Goal: Task Accomplishment & Management: Complete application form

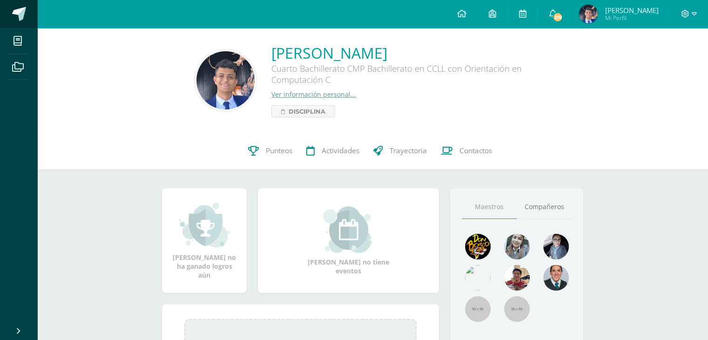
click at [9, 8] on link at bounding box center [18, 14] width 37 height 28
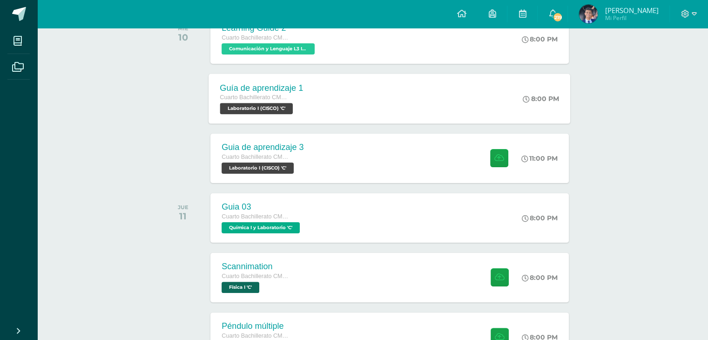
scroll to position [186, 0]
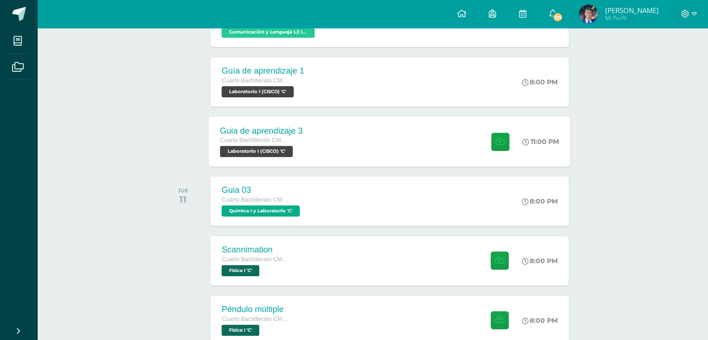
click at [368, 145] on div "Guia de aprendizaje 3 Cuarto Bachillerato CMP Bachillerato en CCLL con Orientac…" at bounding box center [390, 141] width 362 height 50
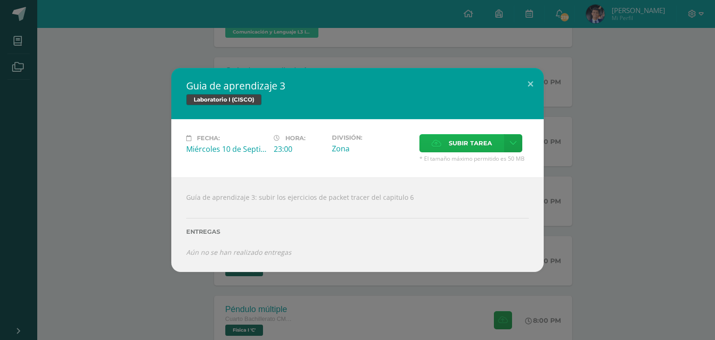
click at [451, 140] on span "Subir tarea" at bounding box center [470, 143] width 43 height 17
click at [0, 0] on input "Subir tarea" at bounding box center [0, 0] width 0 height 0
click at [444, 144] on label "Subir tarea" at bounding box center [461, 143] width 85 height 18
click at [0, 0] on input "Subir tarea" at bounding box center [0, 0] width 0 height 0
click at [467, 149] on span "Subir tarea" at bounding box center [470, 143] width 43 height 17
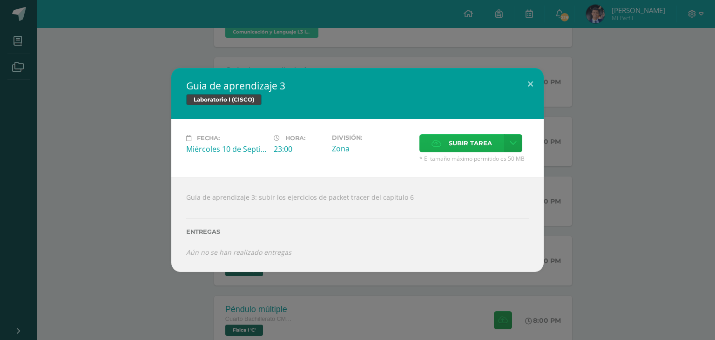
click at [0, 0] on input "Subir tarea" at bounding box center [0, 0] width 0 height 0
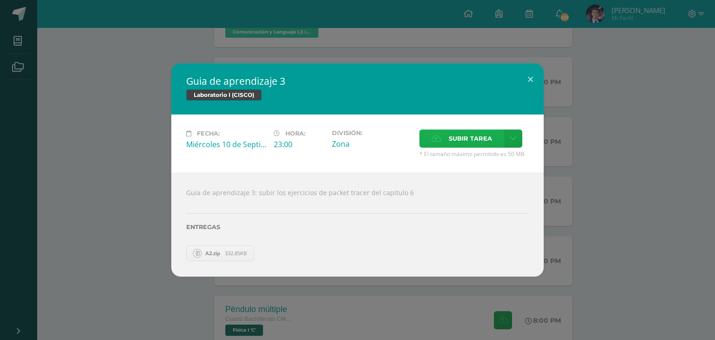
click at [426, 141] on label "Subir tarea" at bounding box center [461, 138] width 85 height 18
click at [0, 0] on input "Subir tarea" at bounding box center [0, 0] width 0 height 0
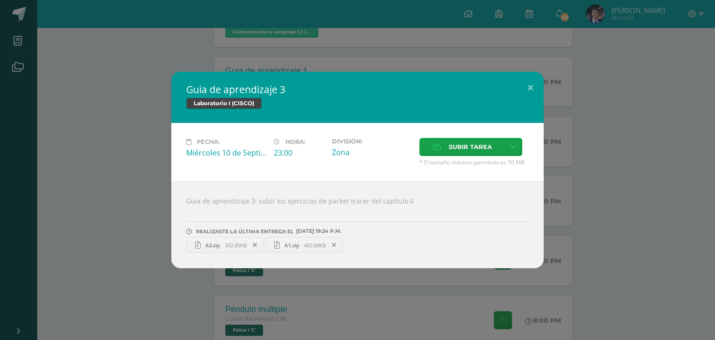
click at [672, 171] on div "Guia de aprendizaje 3 Laboratorio I (CISCO) Fecha: [DATE] Hora: 23:00 División:…" at bounding box center [358, 170] width 708 height 196
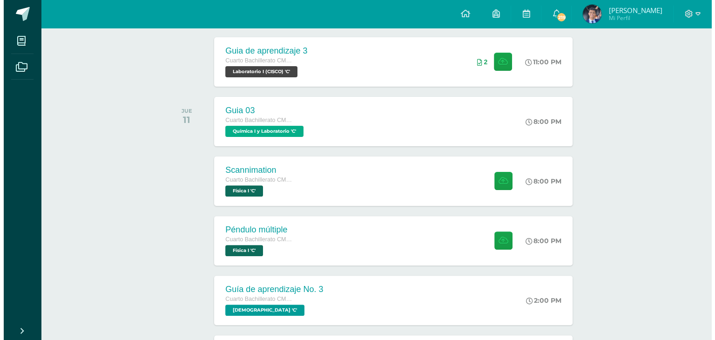
scroll to position [140, 0]
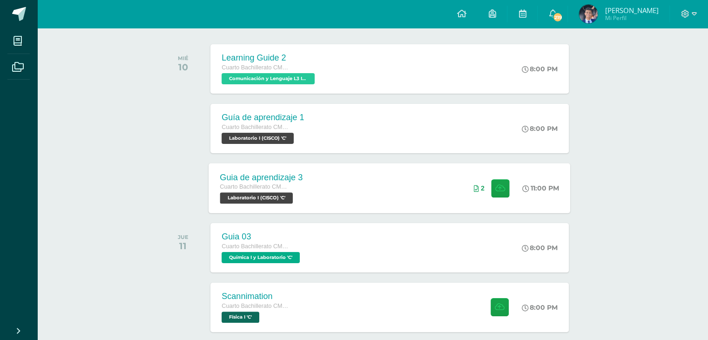
click at [417, 187] on div "Guia de aprendizaje 3 Cuarto Bachillerato CMP Bachillerato en CCLL con Orientac…" at bounding box center [390, 188] width 362 height 50
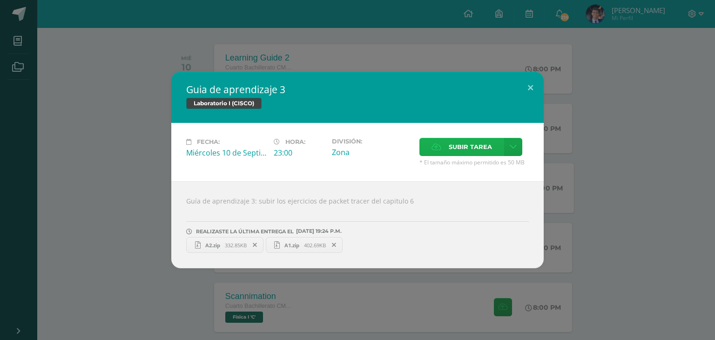
click at [472, 144] on span "Subir tarea" at bounding box center [470, 146] width 43 height 17
click at [0, 0] on input "Subir tarea" at bounding box center [0, 0] width 0 height 0
click at [531, 81] on button at bounding box center [530, 88] width 27 height 32
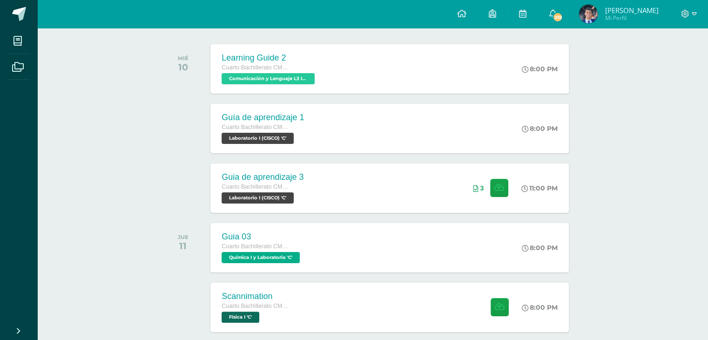
click at [436, 179] on div "Guia de aprendizaje 3 Cuarto Bachillerato CMP Bachillerato en CCLL con Orientac…" at bounding box center [389, 187] width 358 height 49
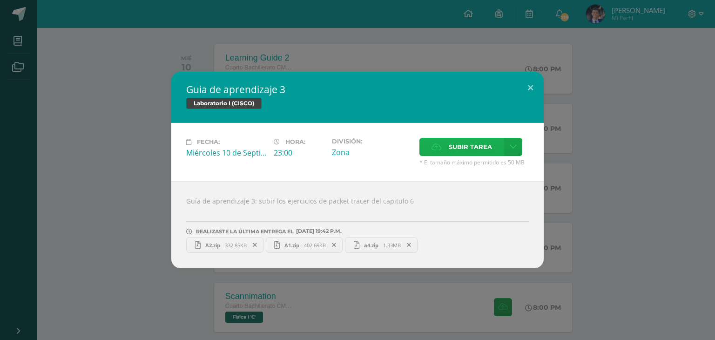
click at [441, 141] on label "Subir tarea" at bounding box center [461, 147] width 85 height 18
click at [0, 0] on input "Subir tarea" at bounding box center [0, 0] width 0 height 0
